Goal: Task Accomplishment & Management: Manage account settings

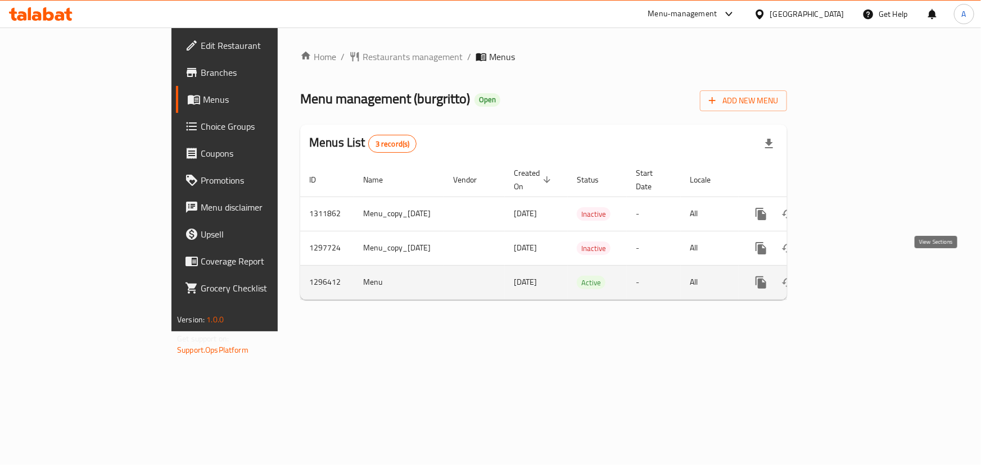
click at [849, 276] on icon "enhanced table" at bounding box center [841, 282] width 13 height 13
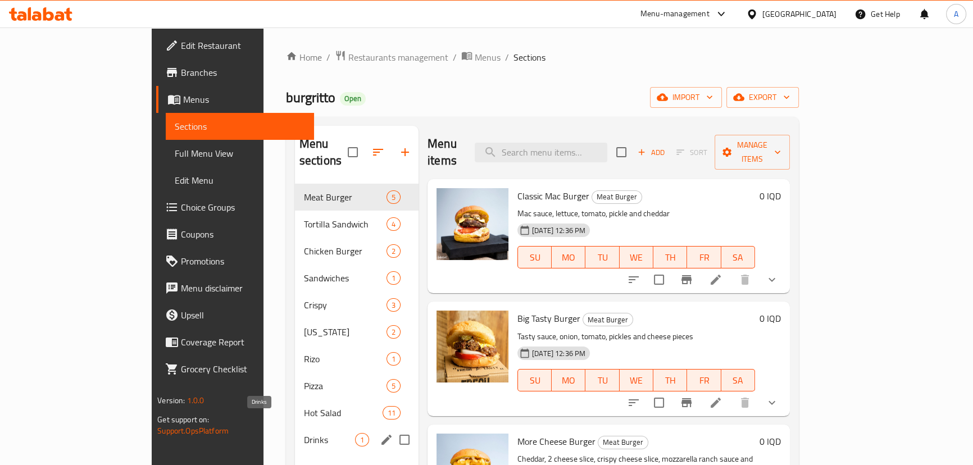
click at [304, 433] on span "Drinks" at bounding box center [329, 439] width 51 height 13
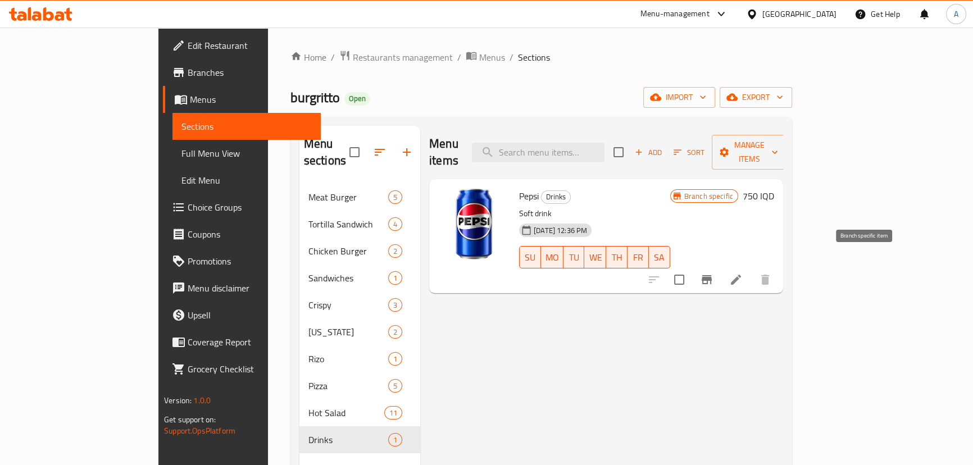
click at [714, 273] on icon "Branch-specific-item" at bounding box center [706, 279] width 13 height 13
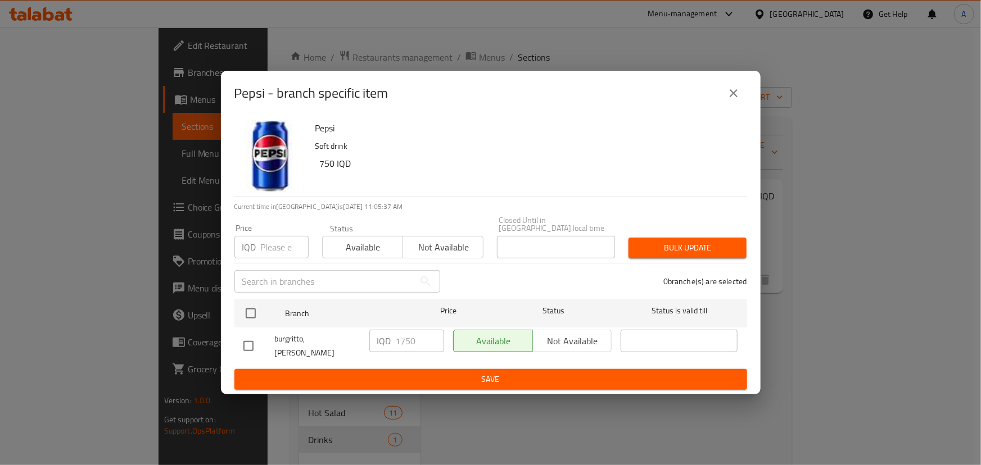
click at [255, 343] on input "checkbox" at bounding box center [249, 346] width 24 height 24
checkbox input "true"
drag, startPoint x: 401, startPoint y: 344, endPoint x: 386, endPoint y: 350, distance: 15.9
click at [386, 350] on div "IQD 1750 ​" at bounding box center [406, 341] width 75 height 22
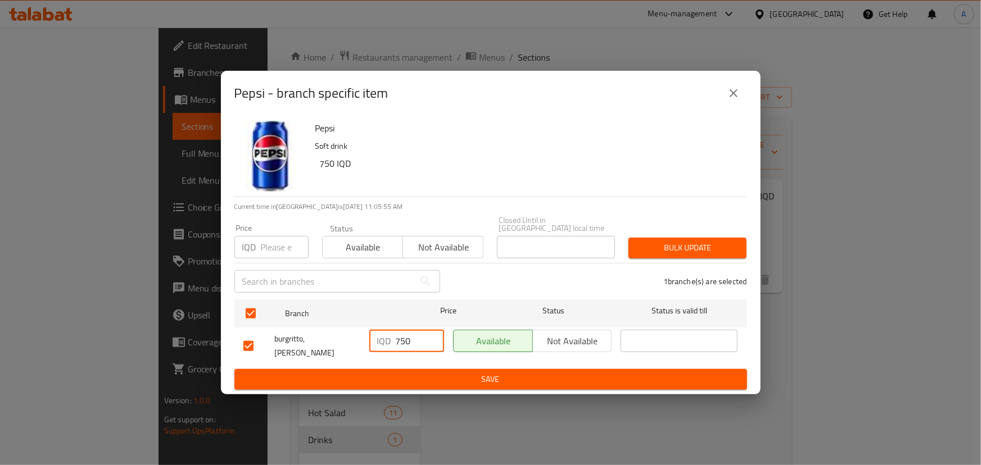
type input "750"
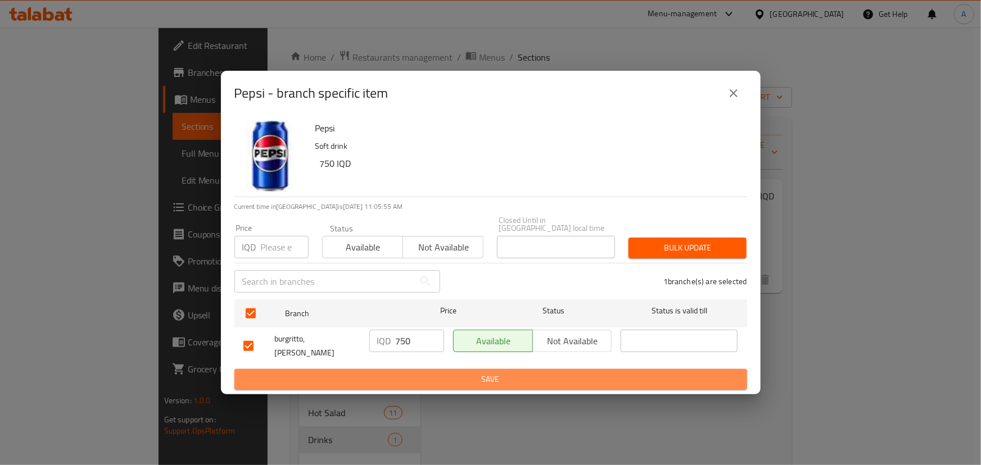
click at [447, 373] on span "Save" at bounding box center [490, 380] width 495 height 14
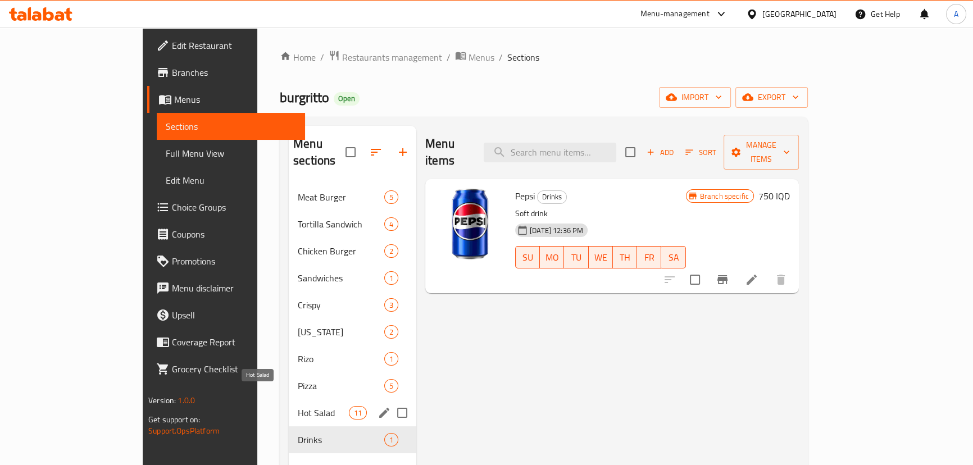
click at [298, 406] on span "Hot Salad" at bounding box center [323, 412] width 51 height 13
